Goal: Check status: Check status

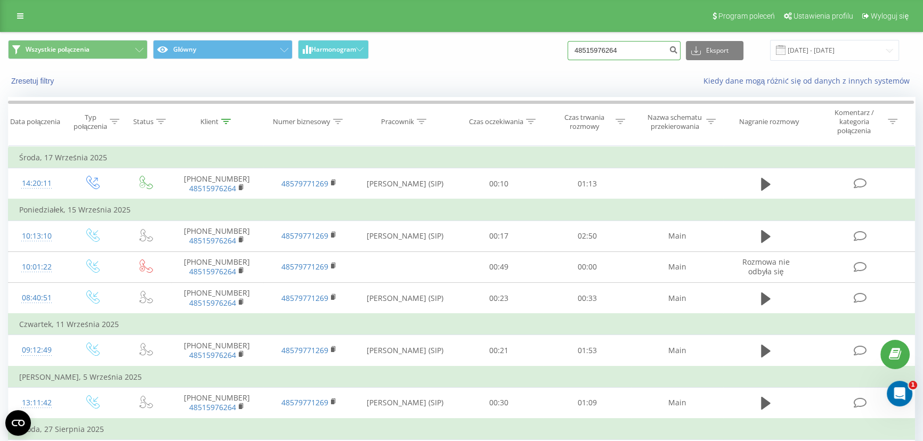
click at [639, 48] on input "48515976264" at bounding box center [623, 50] width 113 height 19
paste input "228310405"
type input "48228310405"
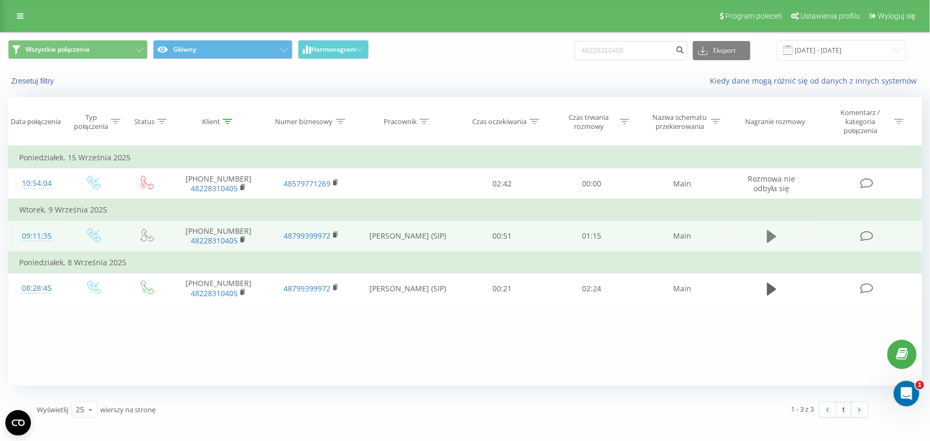
click at [771, 233] on icon at bounding box center [772, 236] width 10 height 13
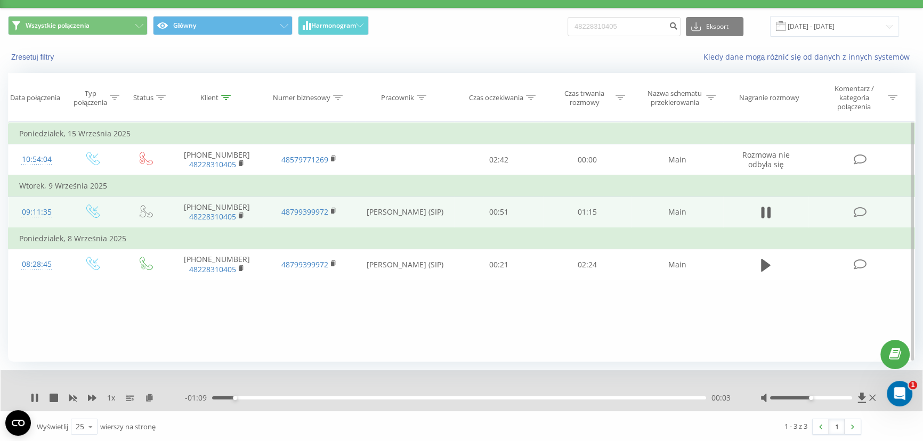
scroll to position [25, 0]
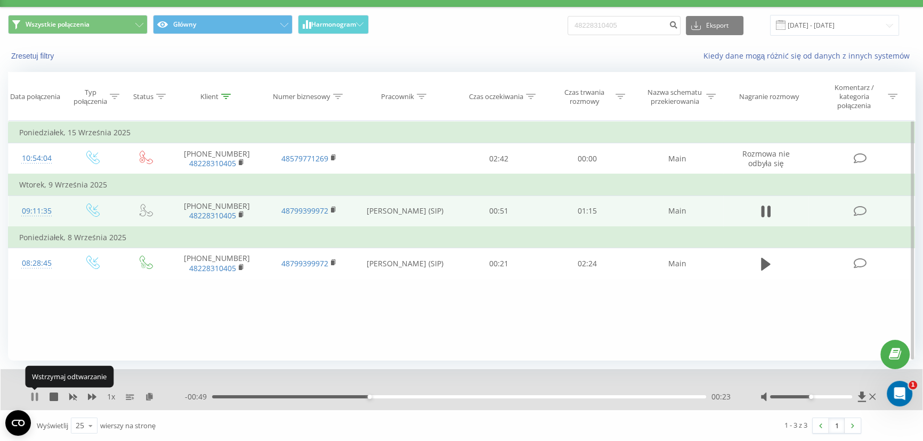
click at [34, 395] on icon at bounding box center [34, 397] width 9 height 9
click at [618, 23] on input "48228310405" at bounding box center [623, 25] width 113 height 19
paste input "661763480"
type input "48661763480"
